Goal: Task Accomplishment & Management: Complete application form

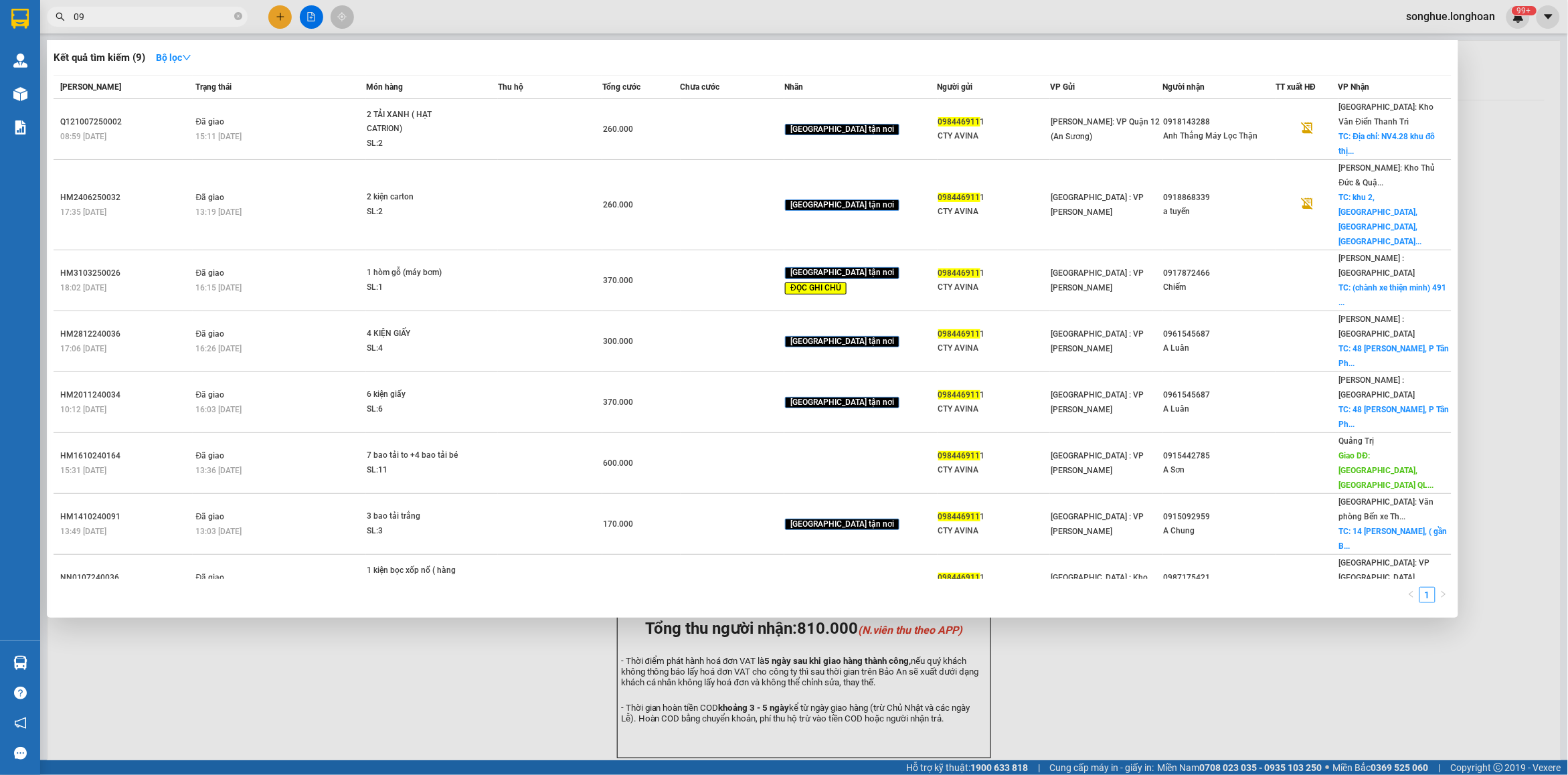
type input "0"
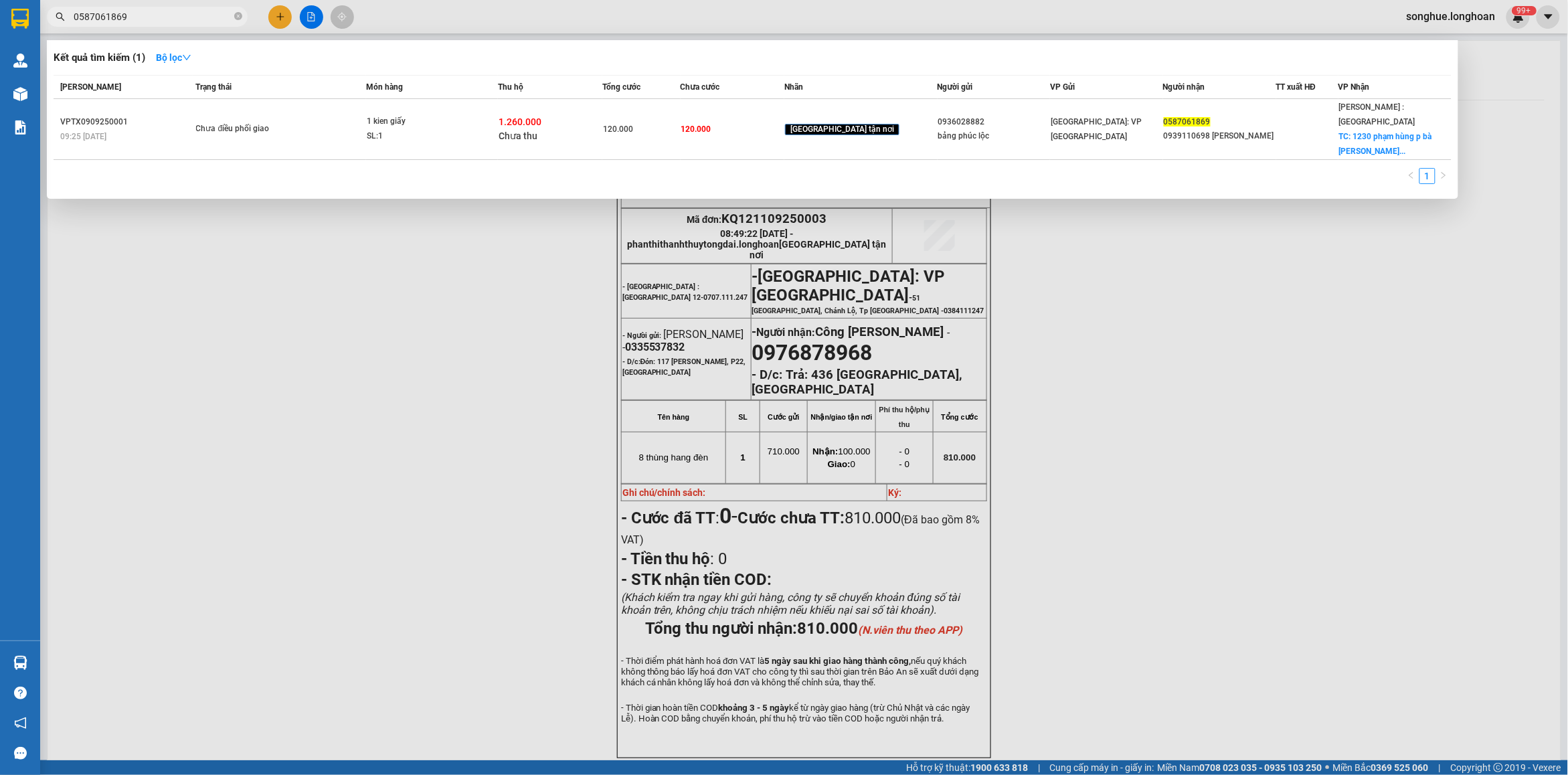
type input "0587061869"
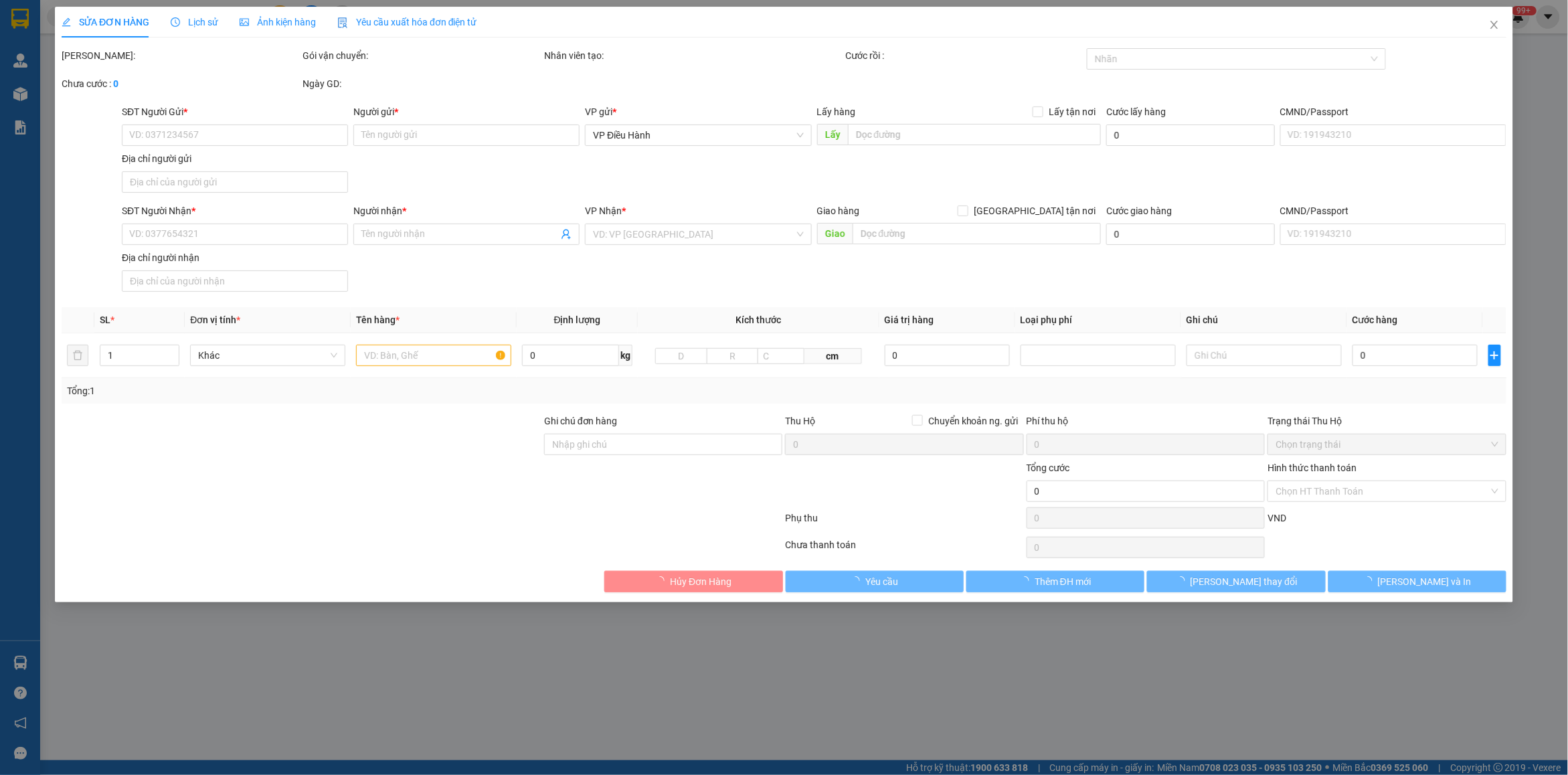
type input "0936028882"
type input "bảng phúc lộc"
type input "286 [PERSON_NAME]"
type input "0587061869"
type input "0939110698 [PERSON_NAME]"
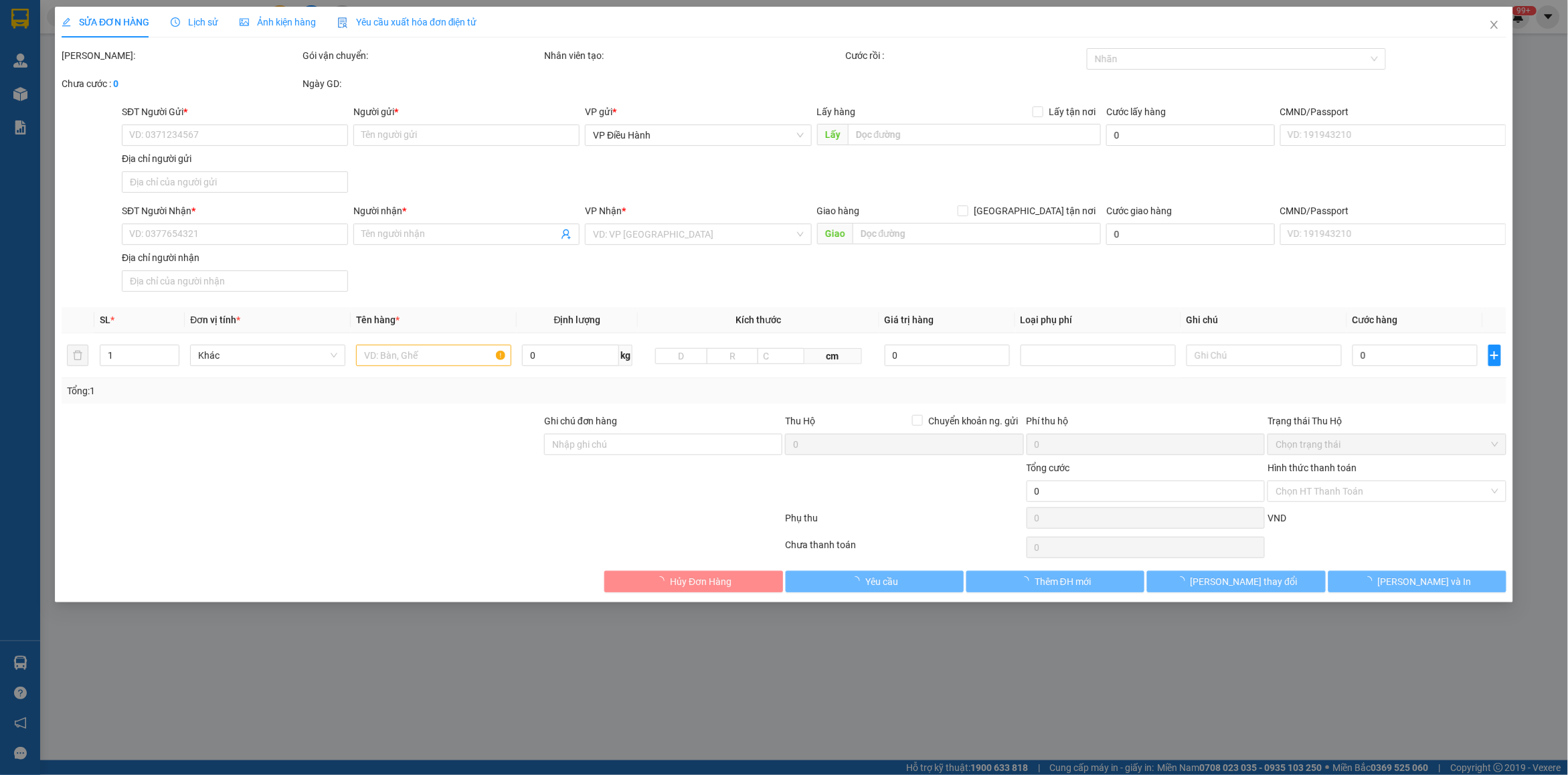
checkbox input "true"
type input "1230 [PERSON_NAME] p bà rịa vũng tàu"
type input "120.000"
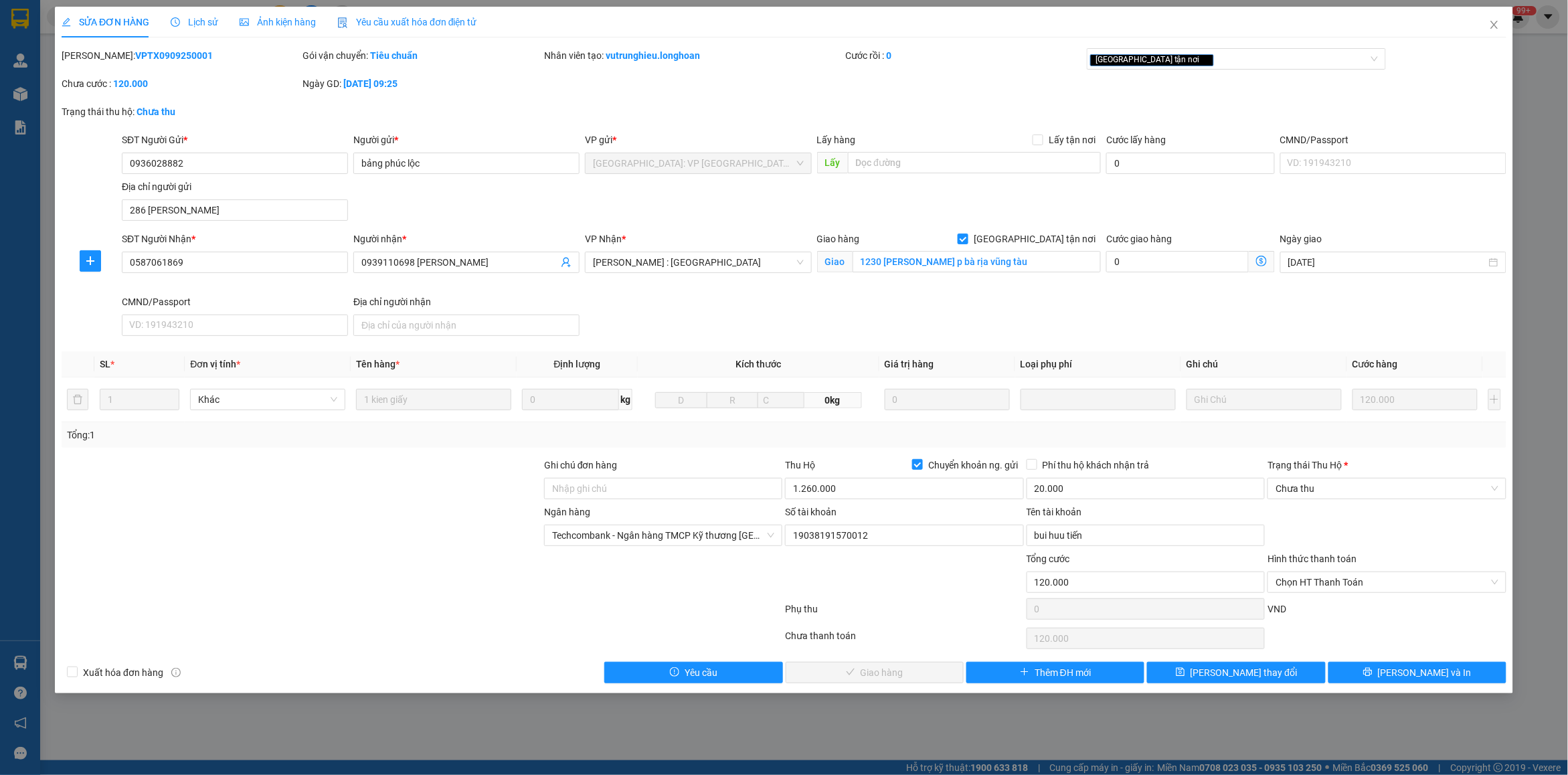
click at [186, 22] on span "Lịch sử" at bounding box center [194, 22] width 47 height 11
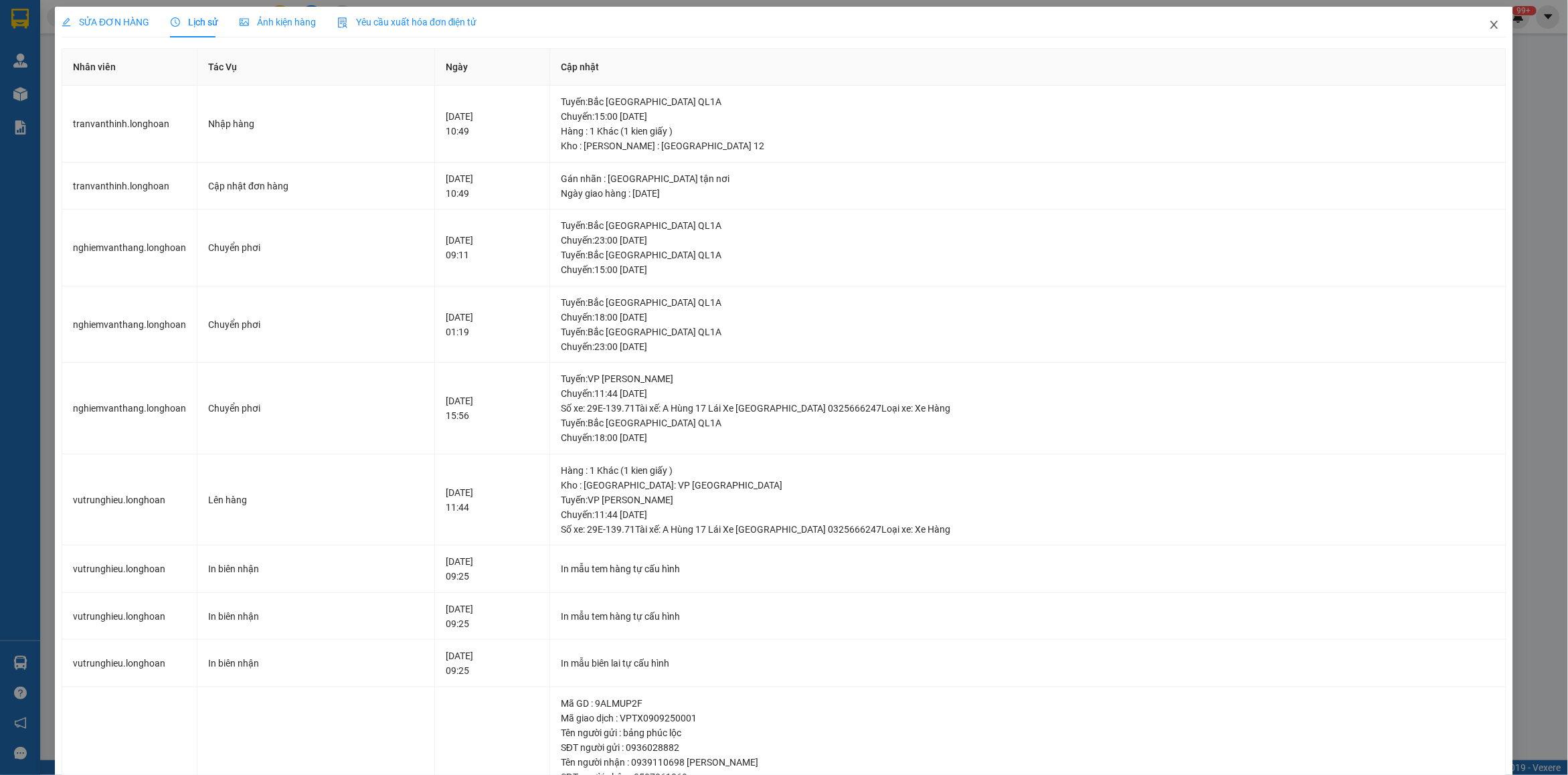
click at [1489, 29] on icon "close" at bounding box center [1494, 24] width 11 height 11
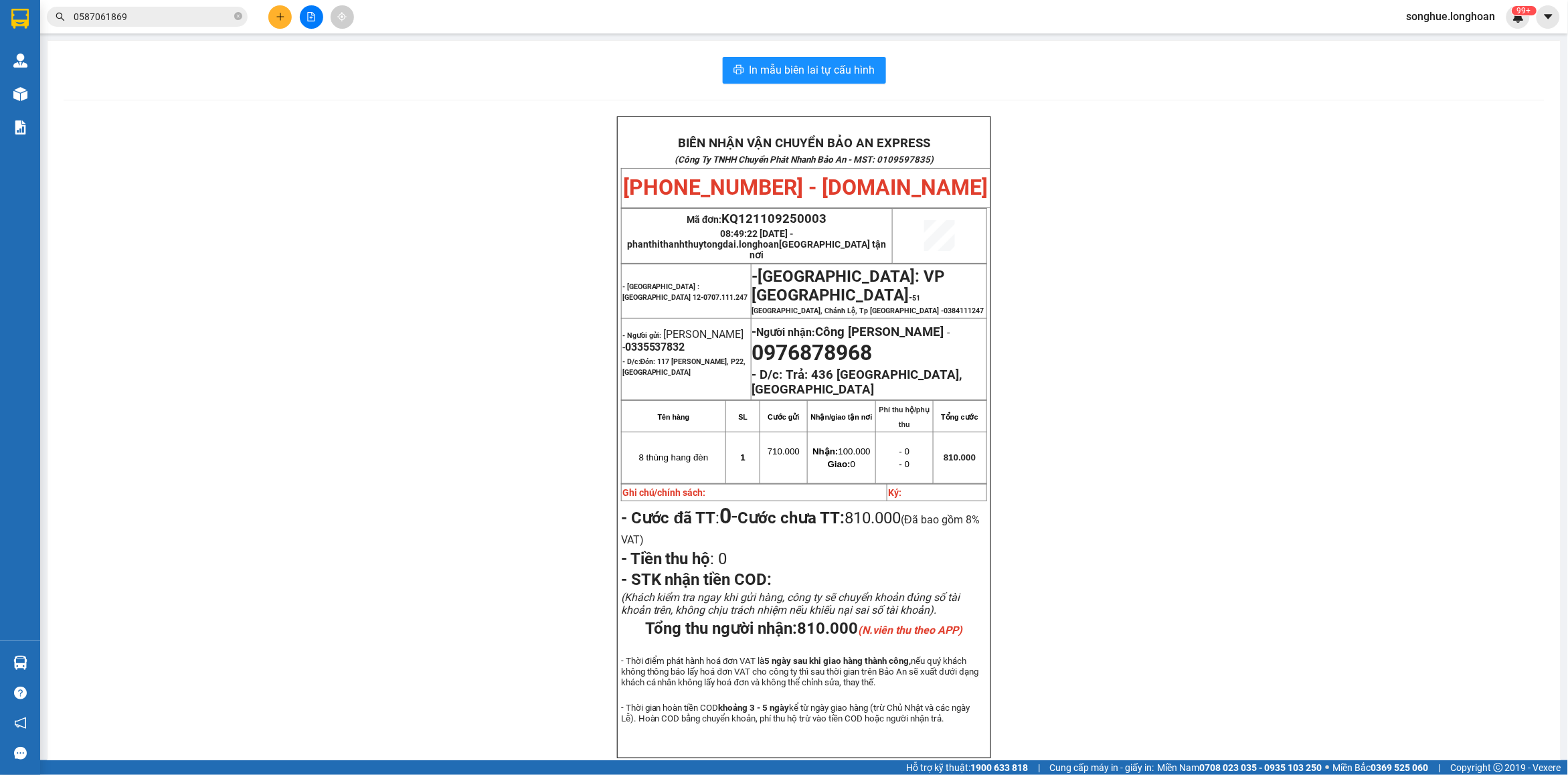
click at [233, 19] on span "0587061869" at bounding box center [147, 17] width 201 height 20
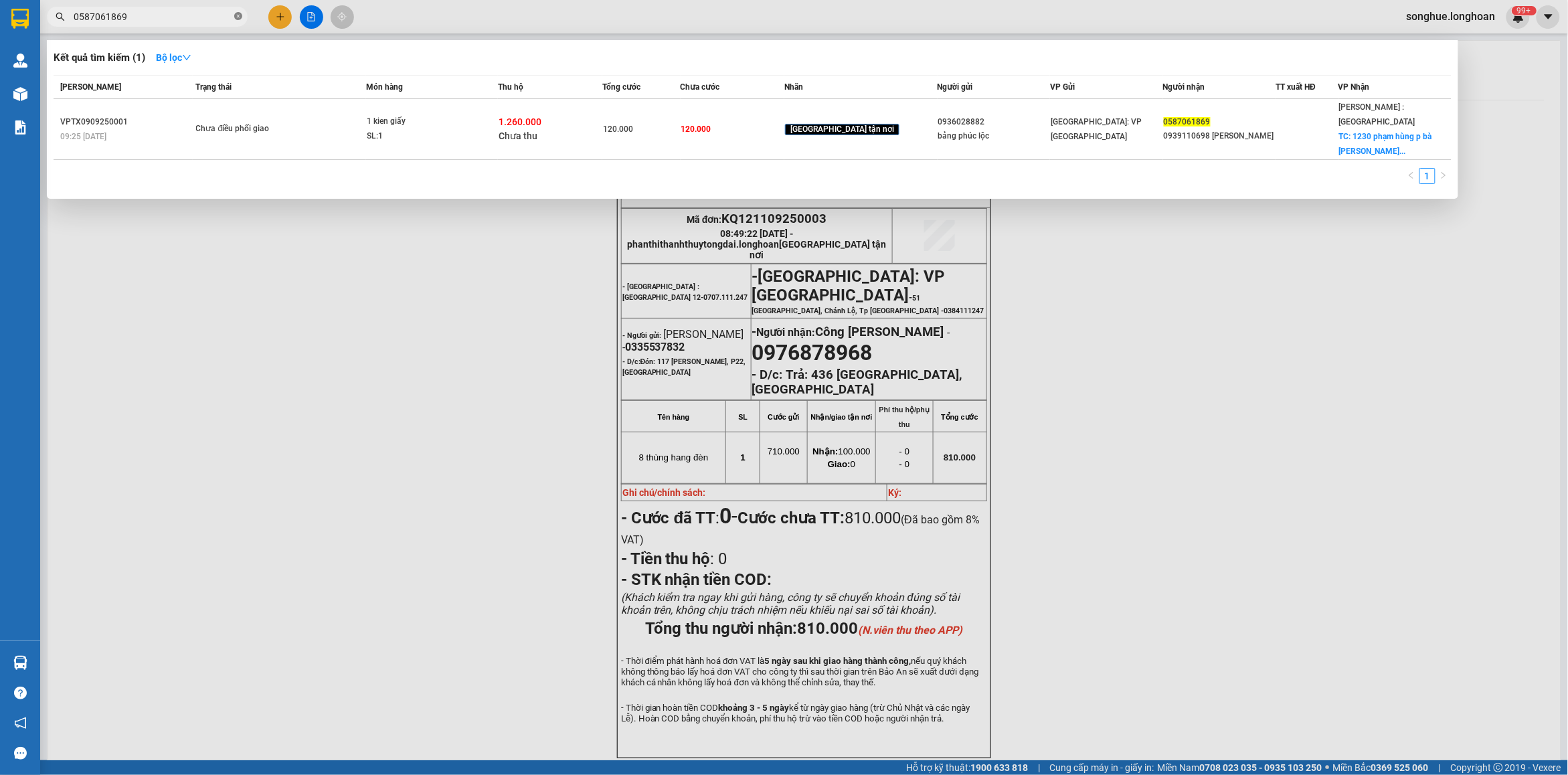
click at [234, 17] on icon "close-circle" at bounding box center [238, 17] width 8 height 8
type input "0392194246"
click at [237, 13] on icon "close-circle" at bounding box center [238, 17] width 8 height 8
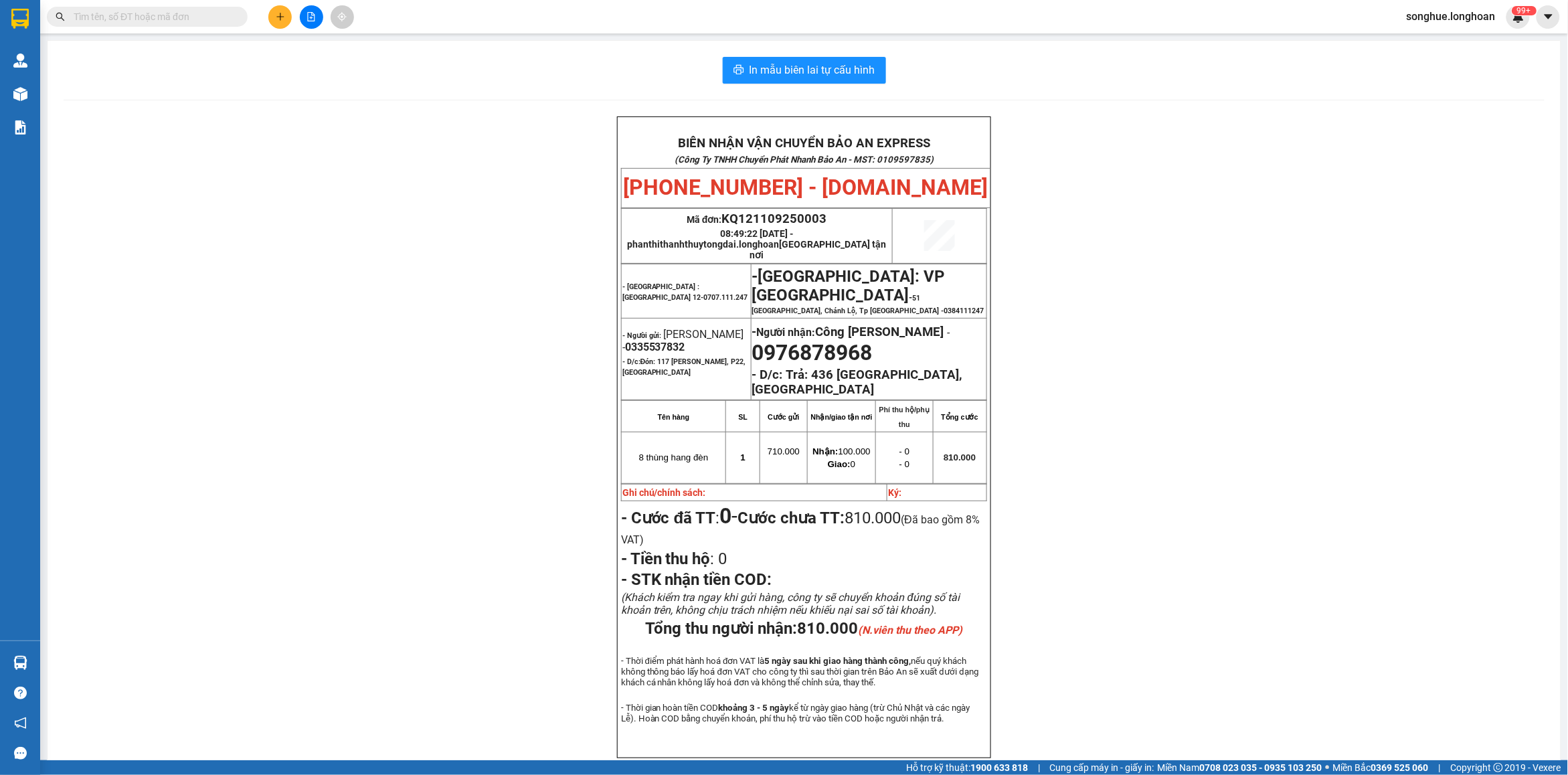
paste input "096 7786566"
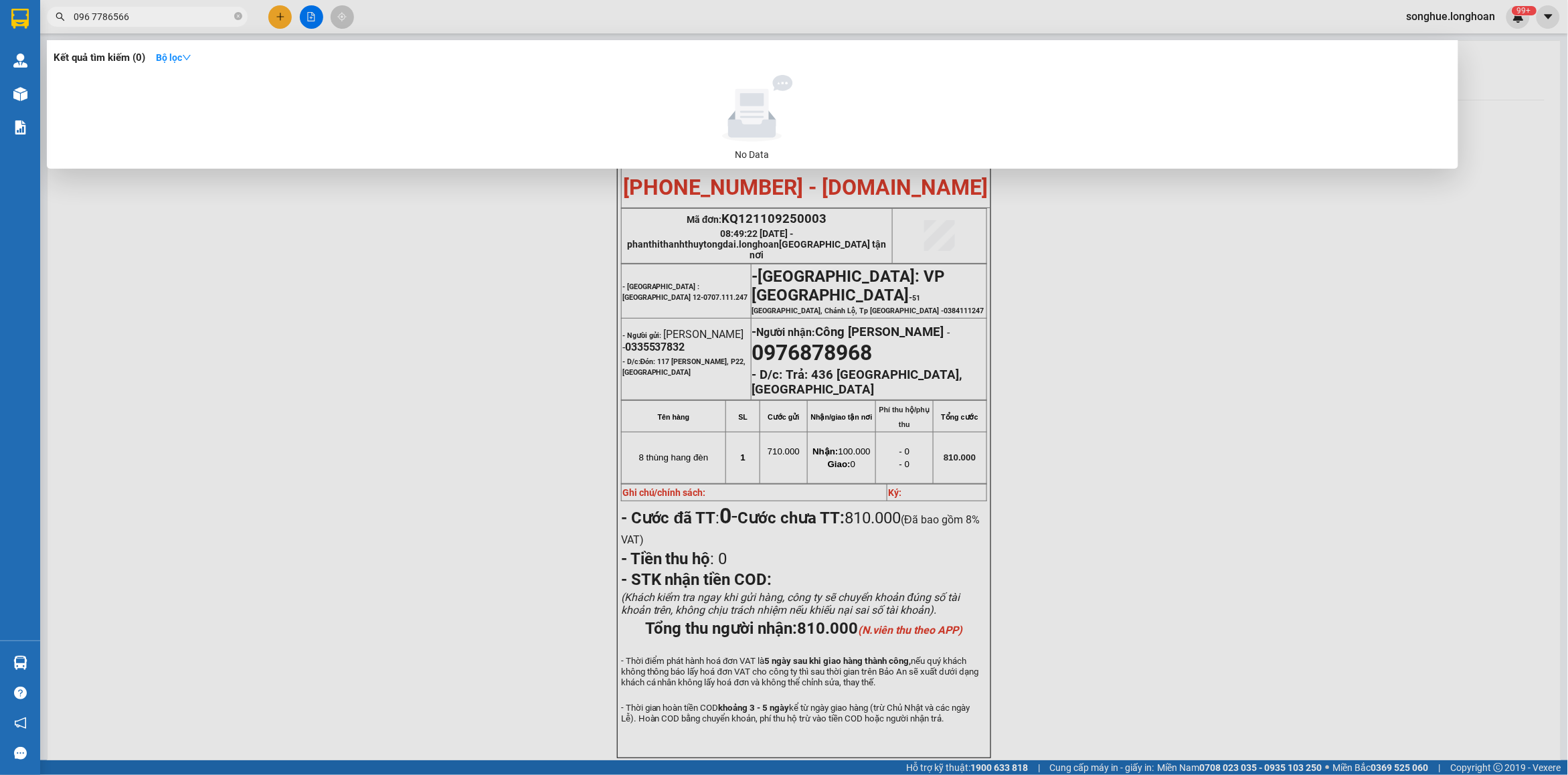
click at [91, 19] on input "096 7786566" at bounding box center [153, 17] width 158 height 15
type input "0967786566"
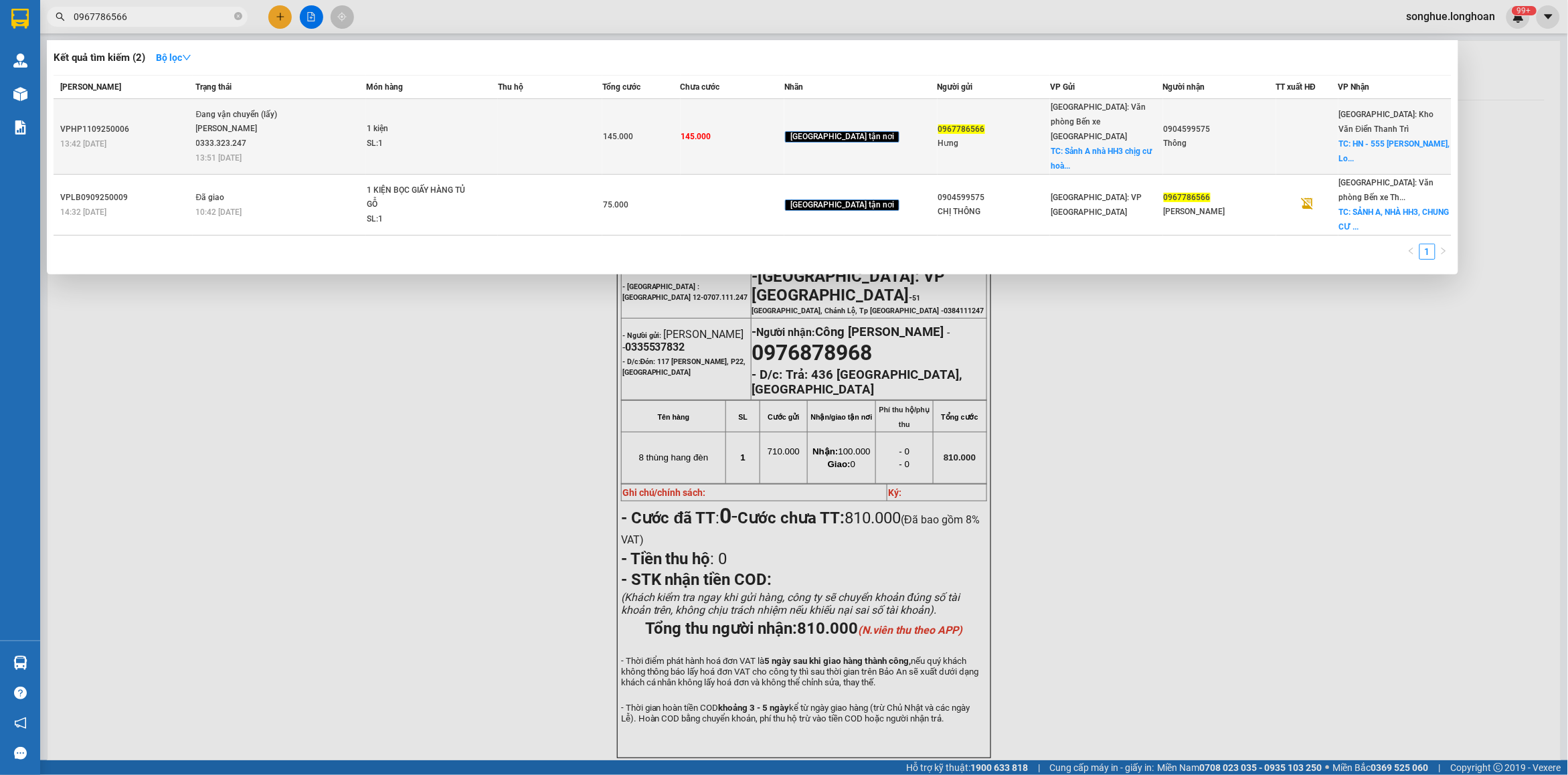
click at [205, 122] on div "[PERSON_NAME] 0333.323.247" at bounding box center [246, 136] width 100 height 29
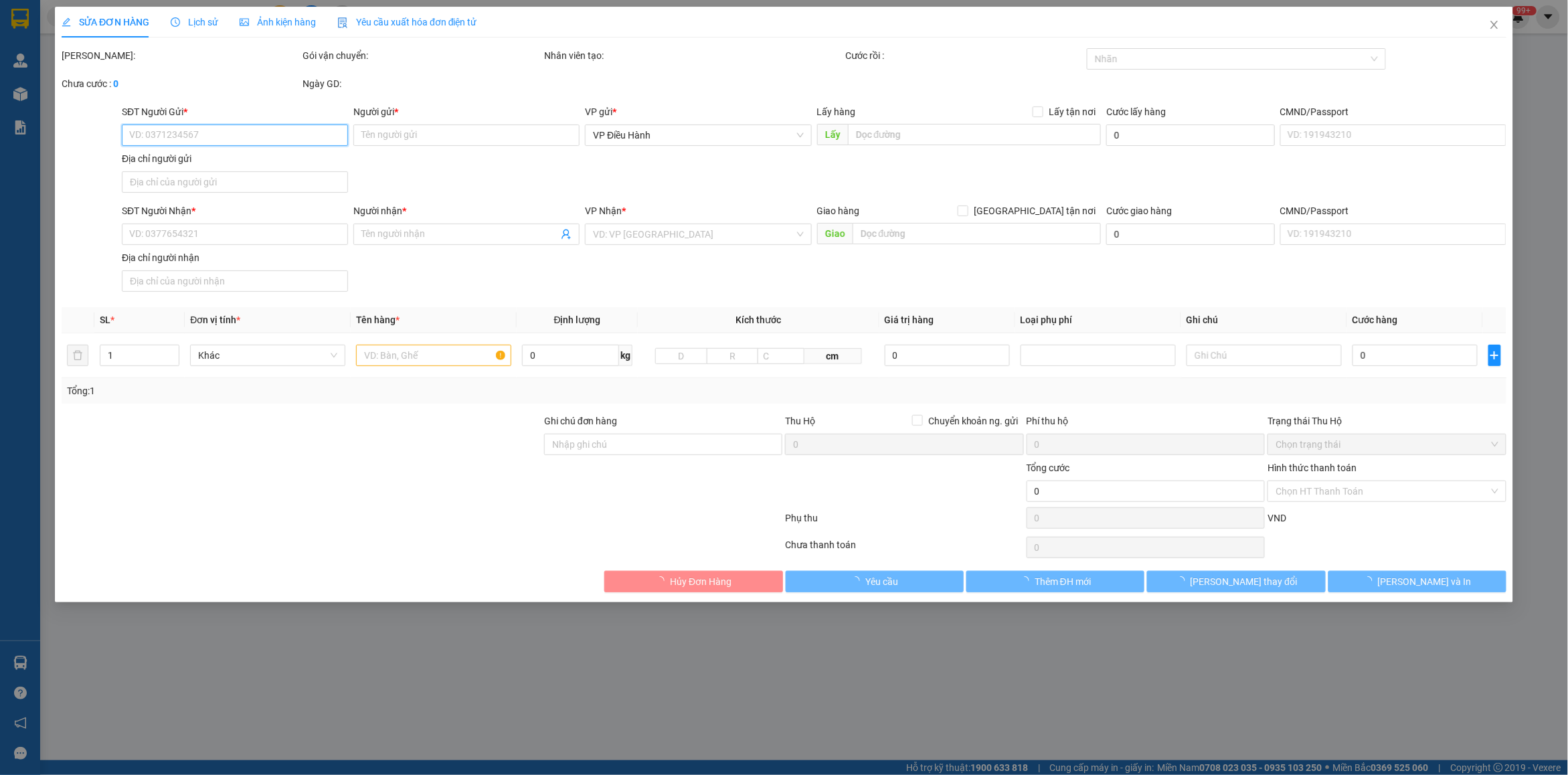
type input "0967786566"
type input "Hưng"
checkbox input "true"
type input "Sảnh A nhà HH3 chịg cư hoàng huy, [GEOGRAPHIC_DATA], [GEOGRAPHIC_DATA], [GEOGRA…"
type input "0904599575"
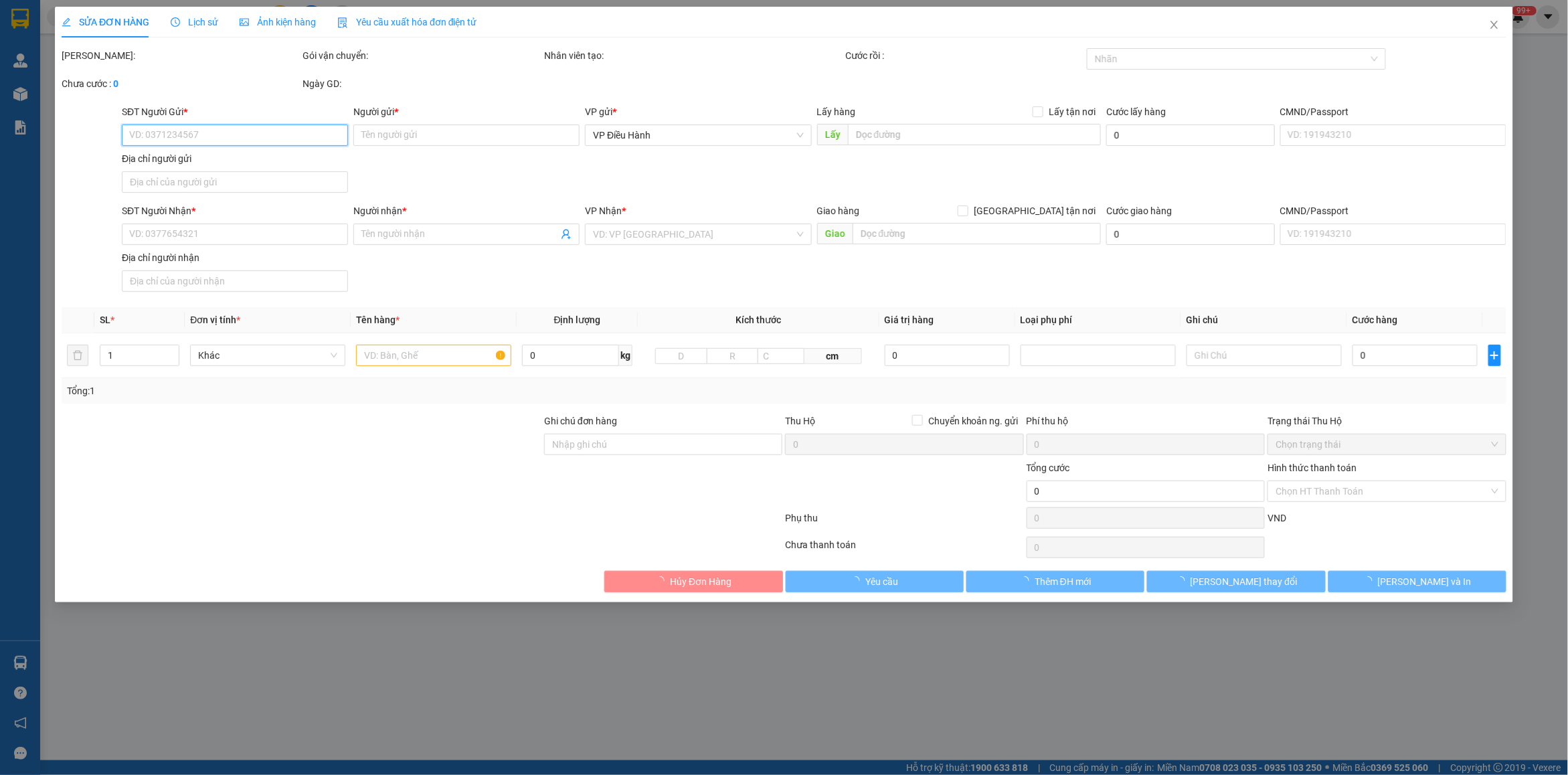
type input "Thông"
checkbox input "true"
type input "HN - [STREET_ADDRESS][PERSON_NAME]."
type input "145.000"
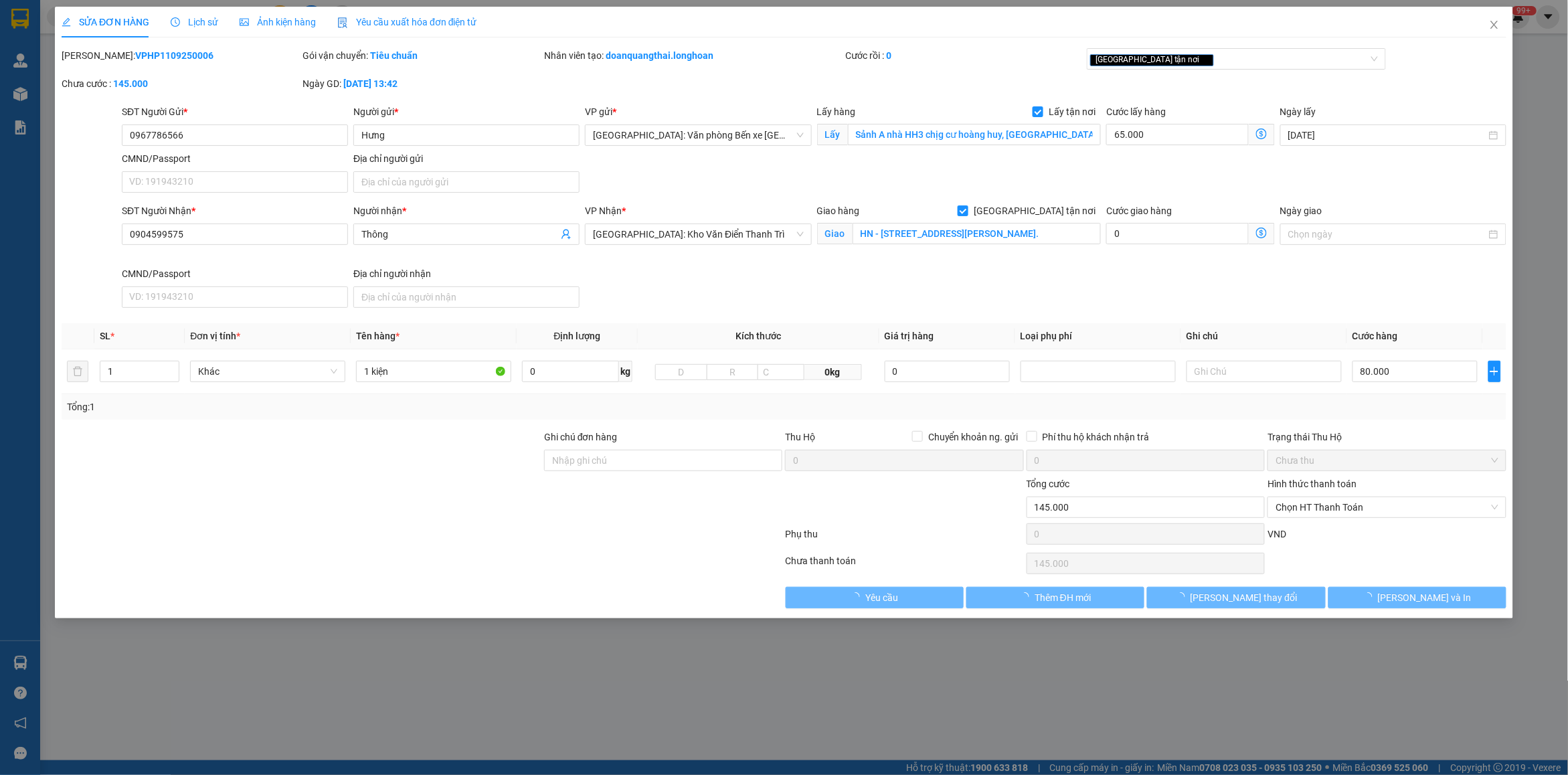
drag, startPoint x: 175, startPoint y: 16, endPoint x: 185, endPoint y: 15, distance: 10.0
click at [185, 15] on div "Lịch sử" at bounding box center [194, 22] width 47 height 15
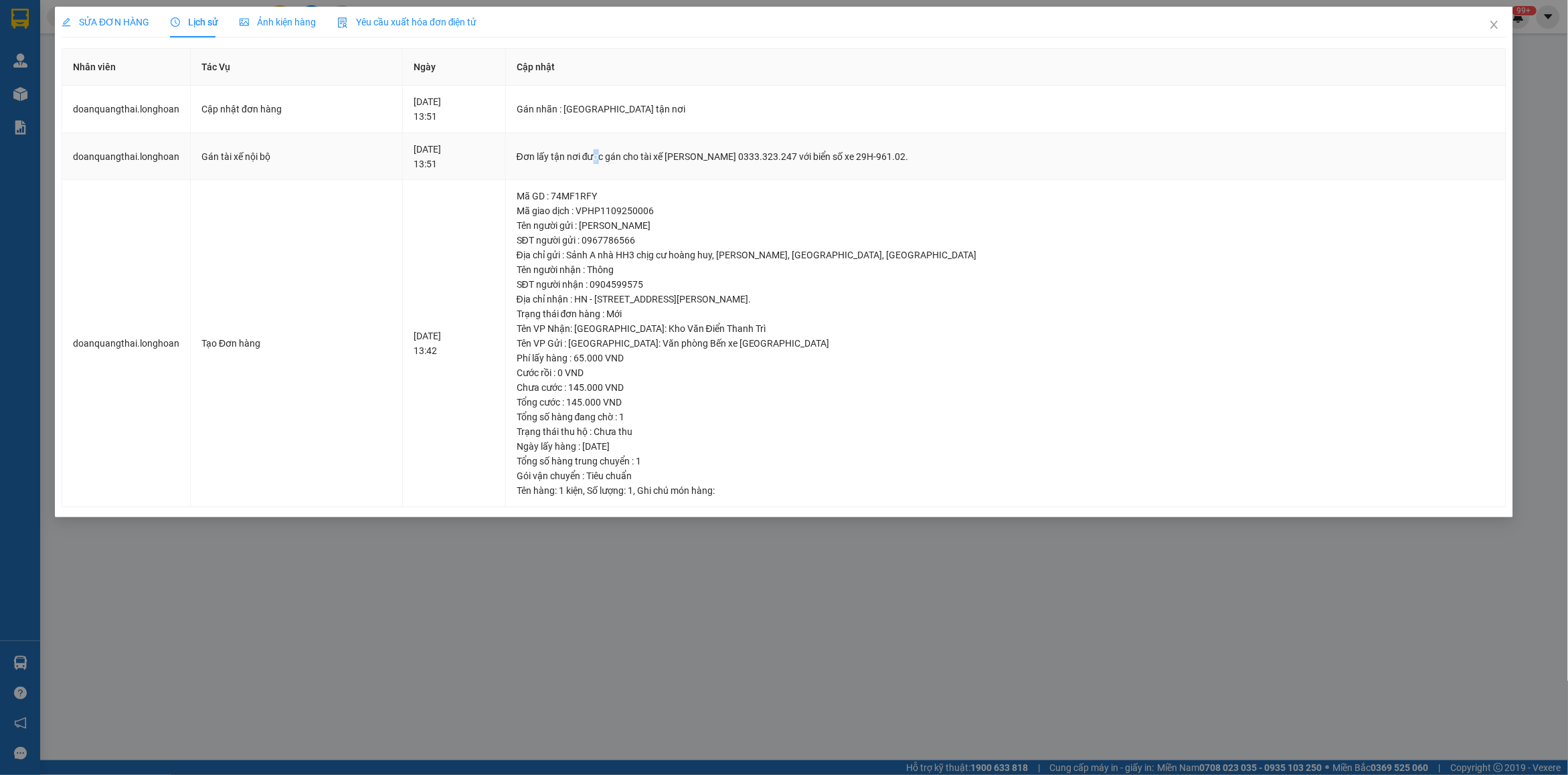
click at [666, 152] on div "Đơn lấy tận nơi được gán cho tài xế [PERSON_NAME] 0333.323.247 với biển số xe 2…" at bounding box center [1006, 157] width 978 height 15
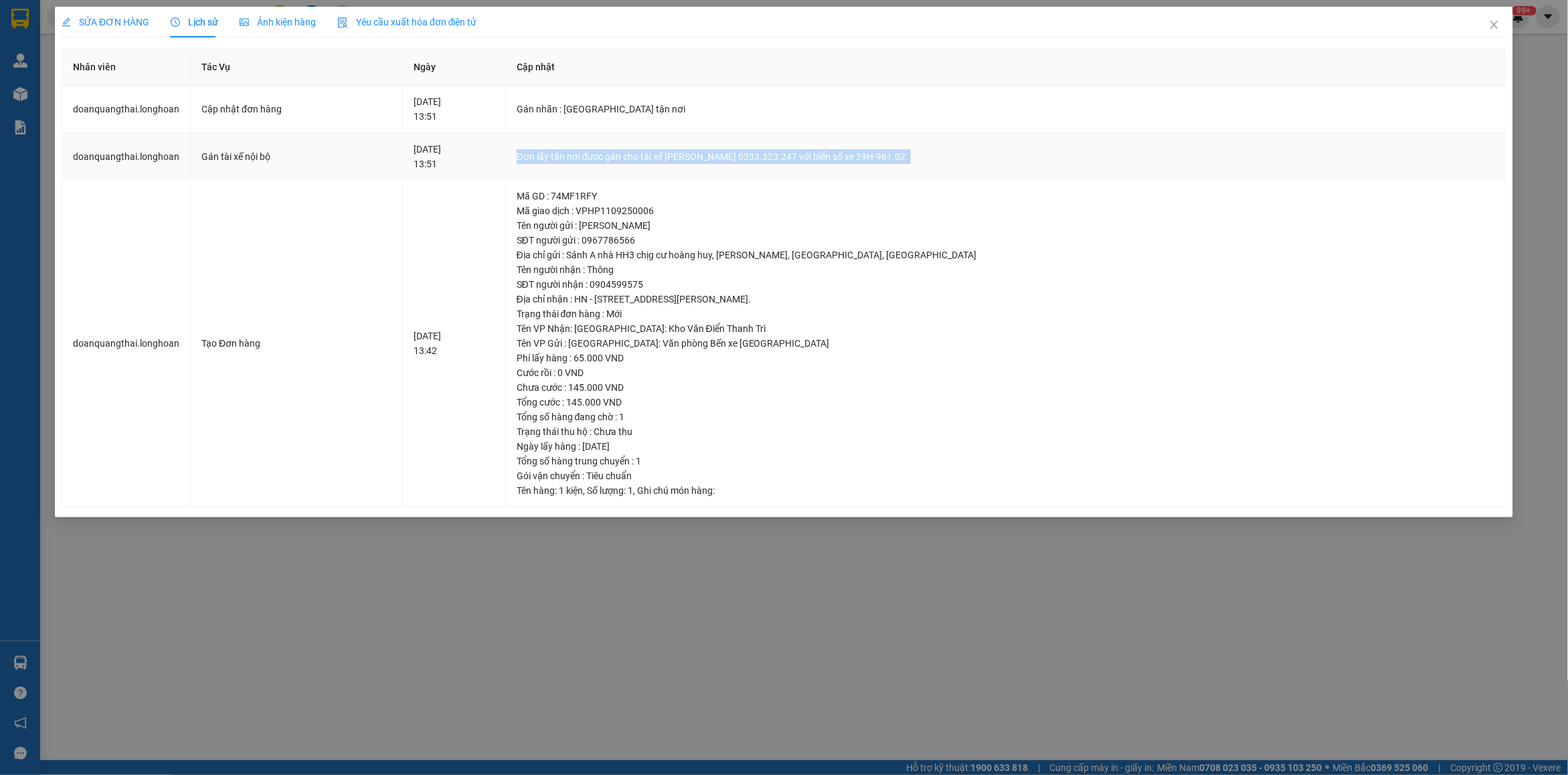
click at [666, 152] on div "Đơn lấy tận nơi được gán cho tài xế [PERSON_NAME] 0333.323.247 với biển số xe 2…" at bounding box center [1006, 157] width 978 height 15
